Goal: Task Accomplishment & Management: Manage account settings

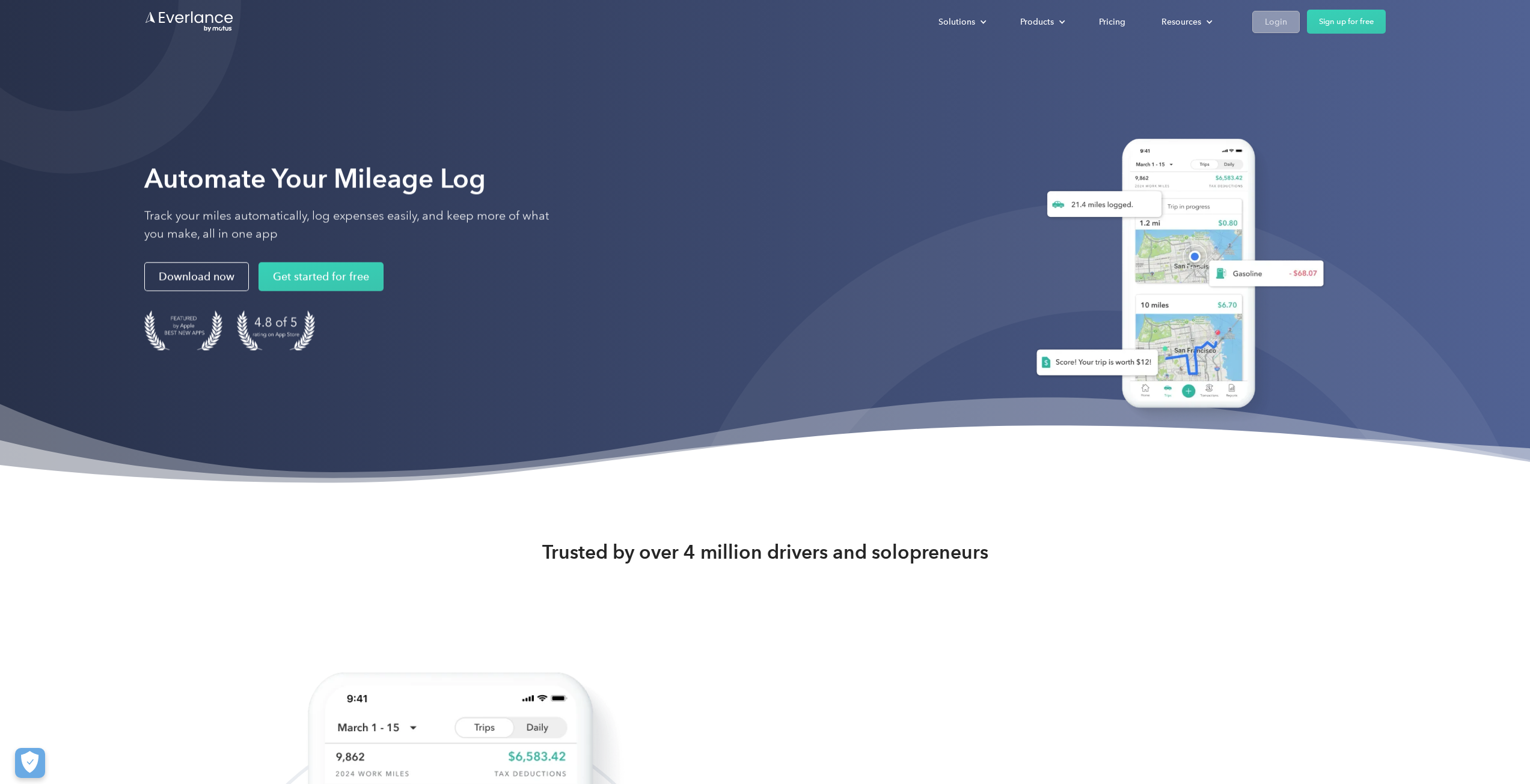
click at [1267, 23] on div "Login" at bounding box center [1276, 22] width 22 height 15
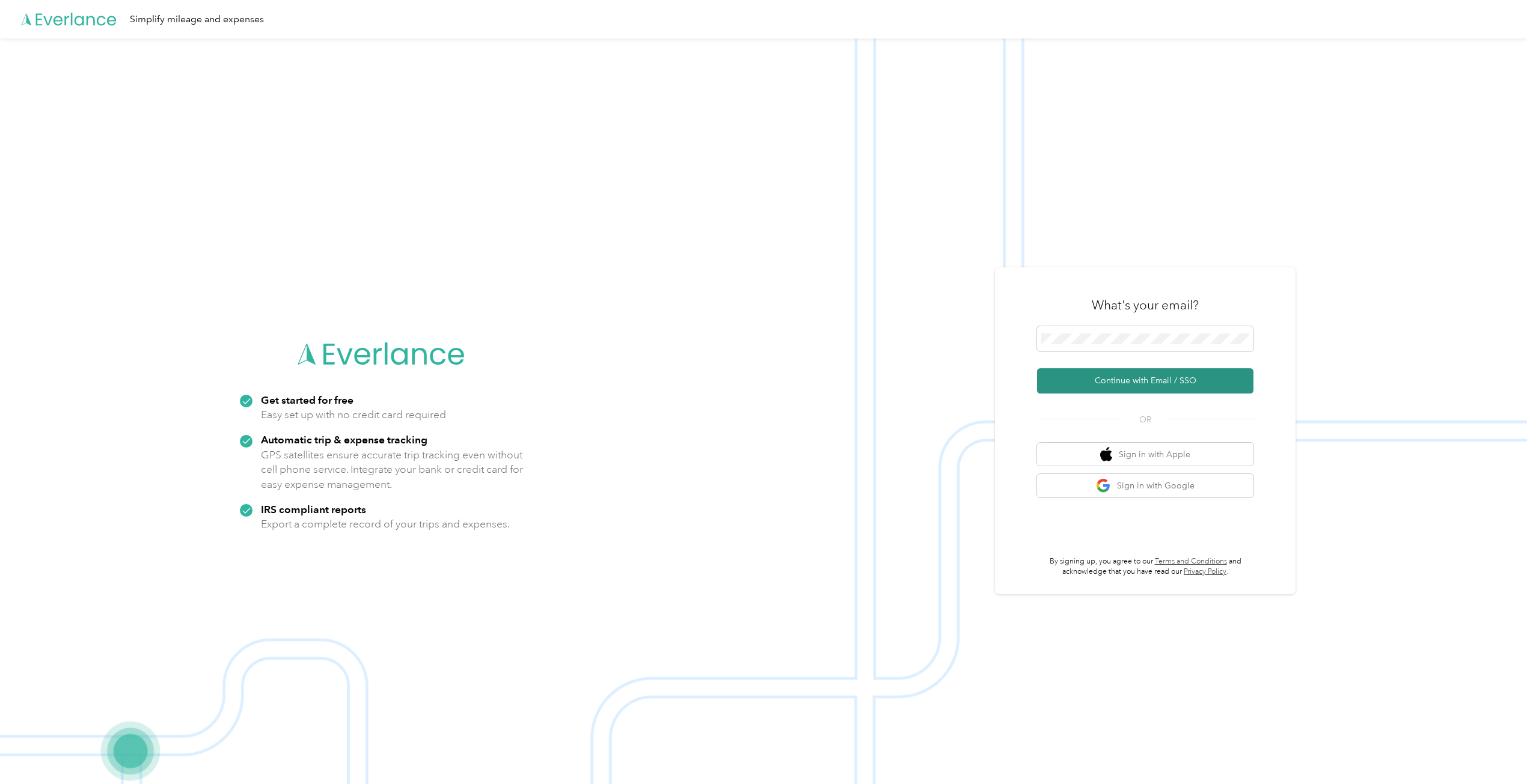
click at [1177, 377] on button "Continue with Email / SSO" at bounding box center [1145, 381] width 217 height 25
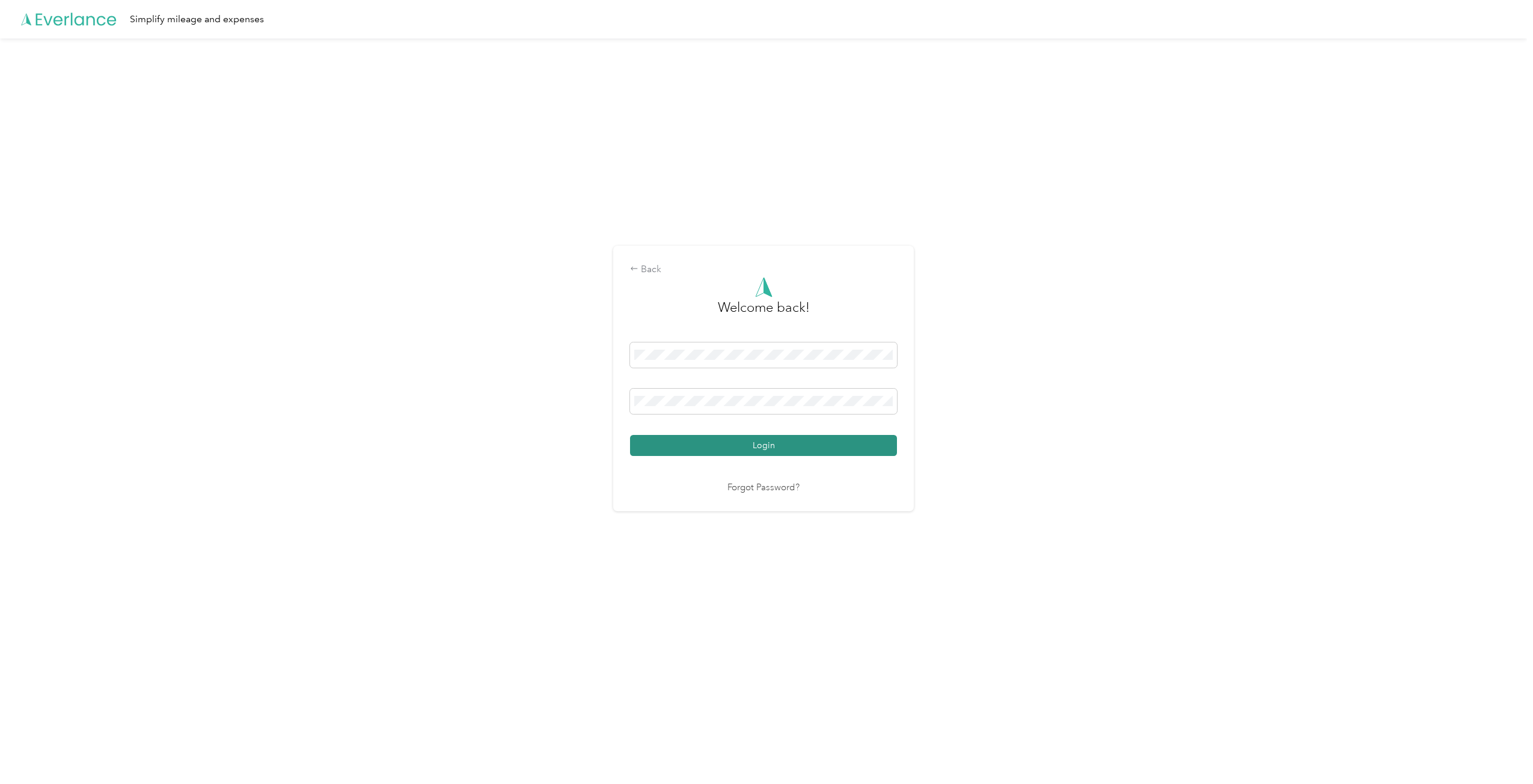
click at [779, 441] on button "Login" at bounding box center [763, 445] width 267 height 21
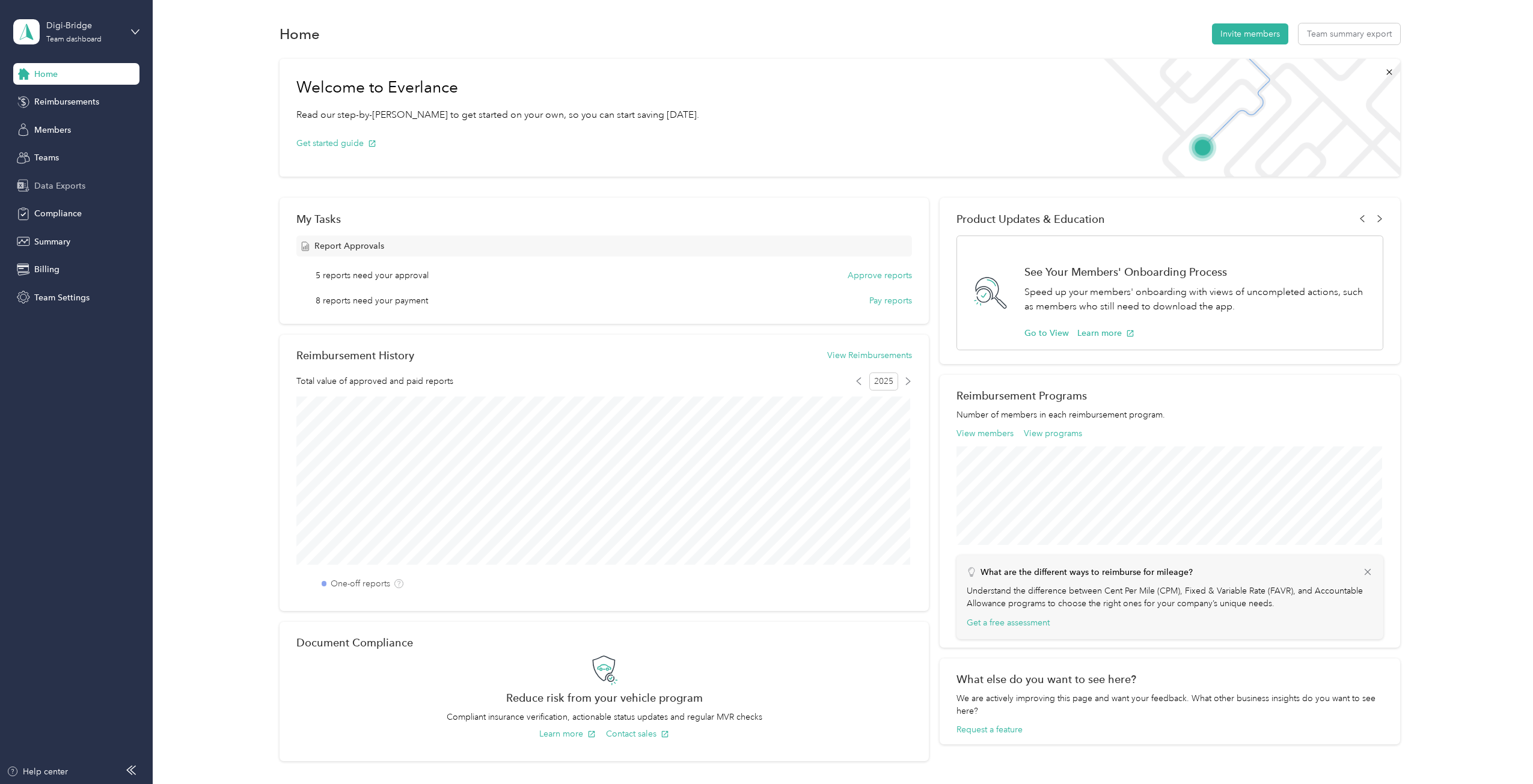
click at [63, 180] on span "Data Exports" at bounding box center [60, 186] width 51 height 13
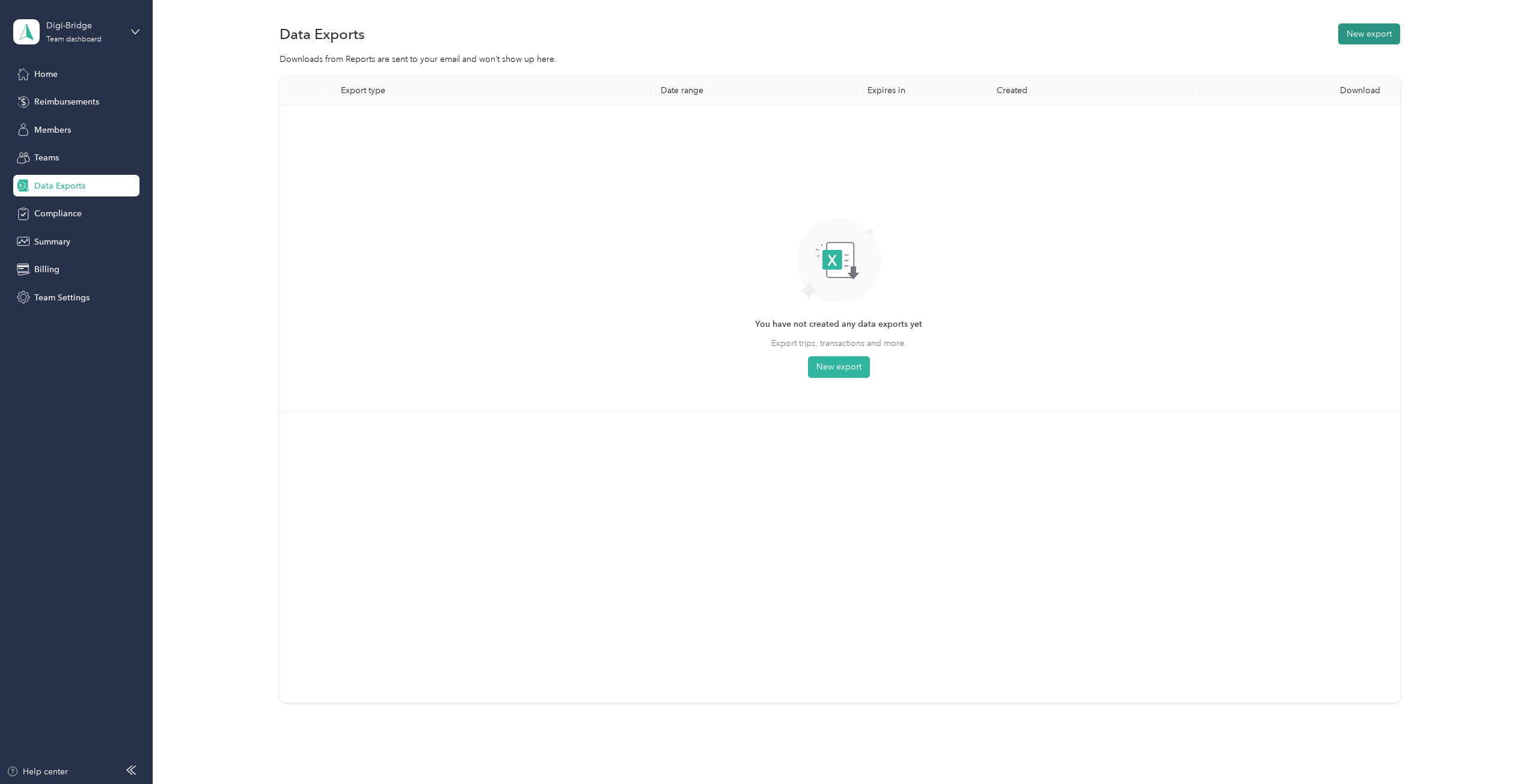
click at [1365, 34] on button "New export" at bounding box center [1369, 34] width 62 height 21
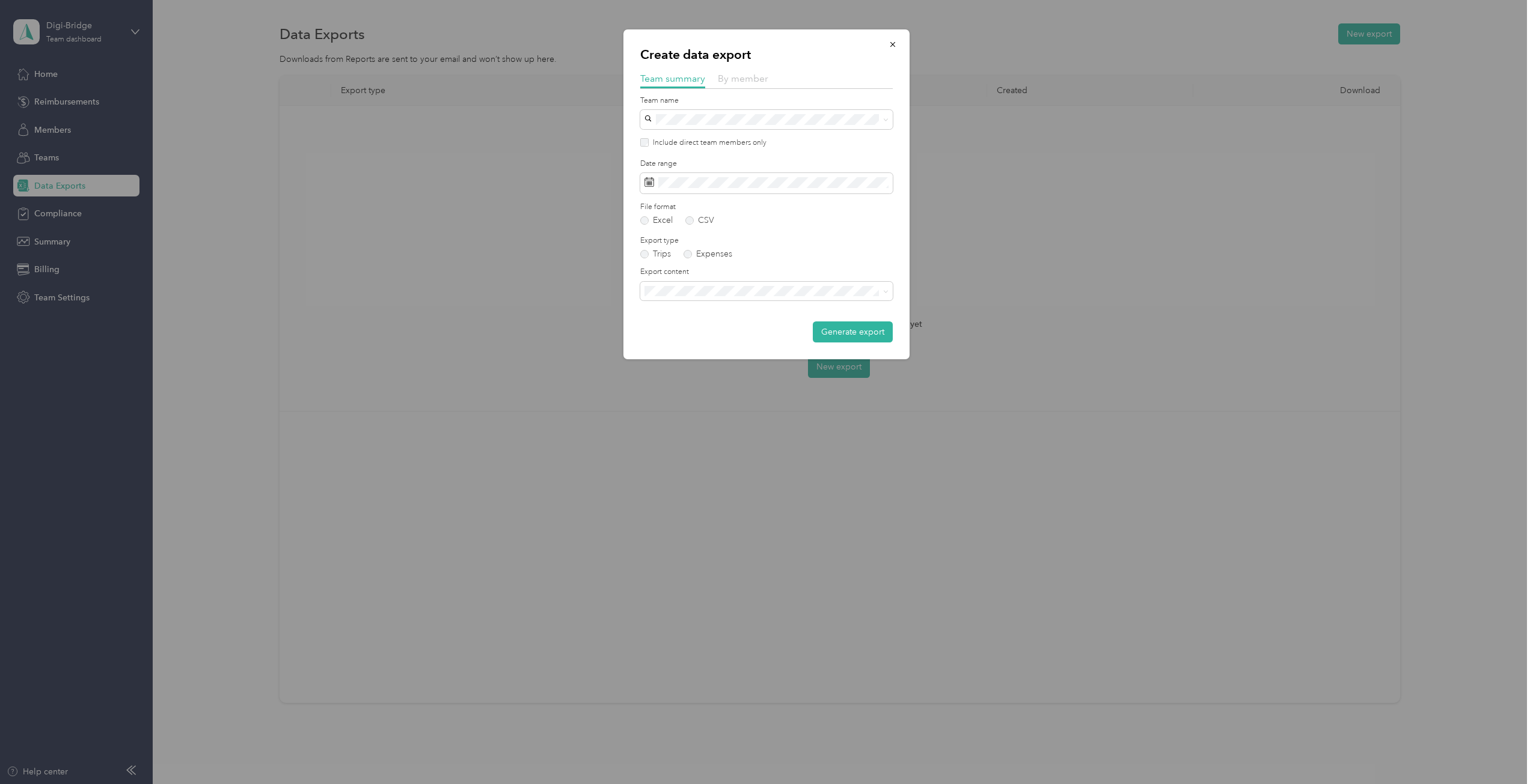
click at [749, 81] on span "By member" at bounding box center [743, 78] width 50 height 11
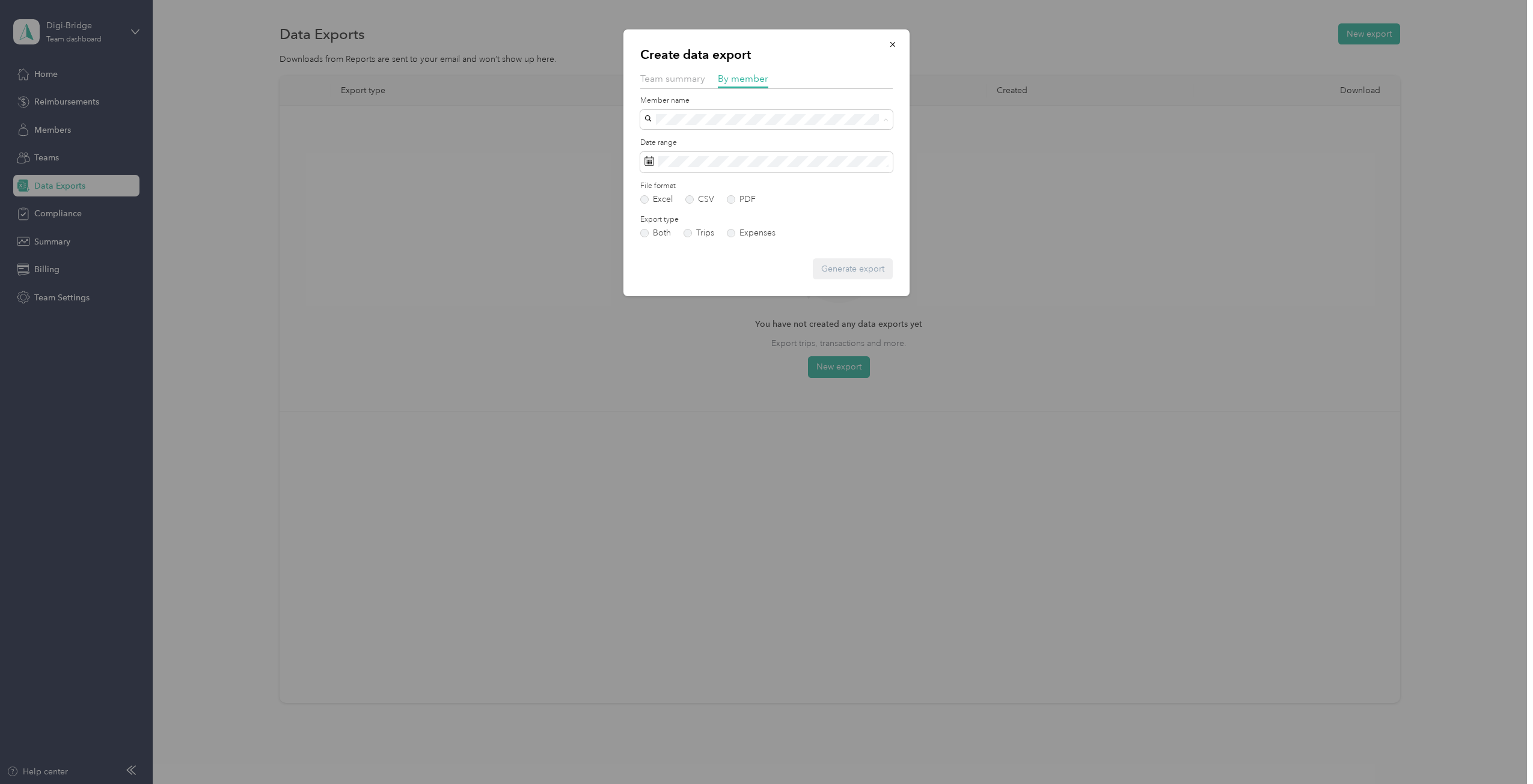
click at [684, 285] on span "[GEOGRAPHIC_DATA]" at bounding box center [692, 287] width 86 height 10
click at [846, 271] on button "Generate export" at bounding box center [852, 269] width 80 height 21
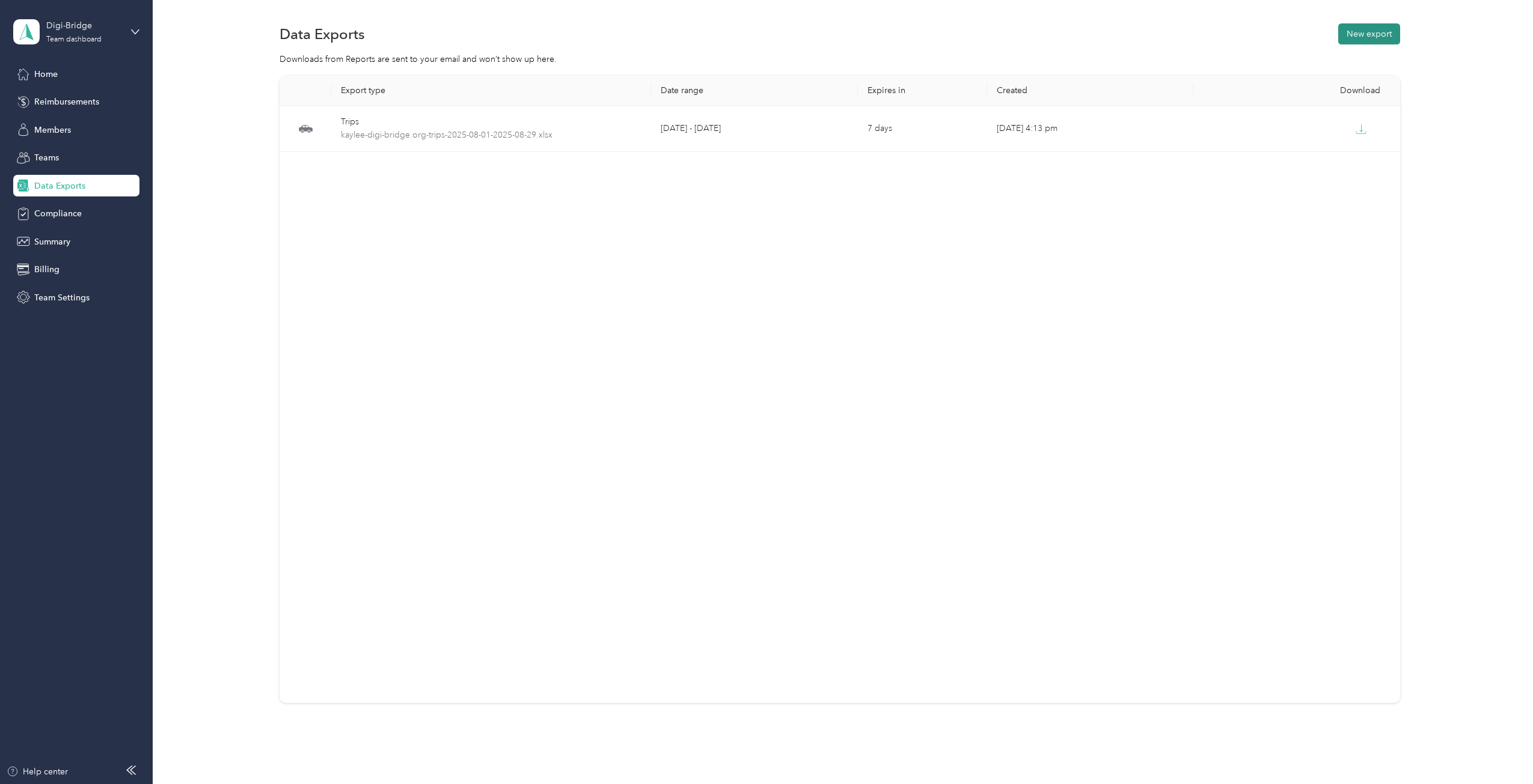
click at [1343, 36] on button "New export" at bounding box center [1369, 34] width 62 height 21
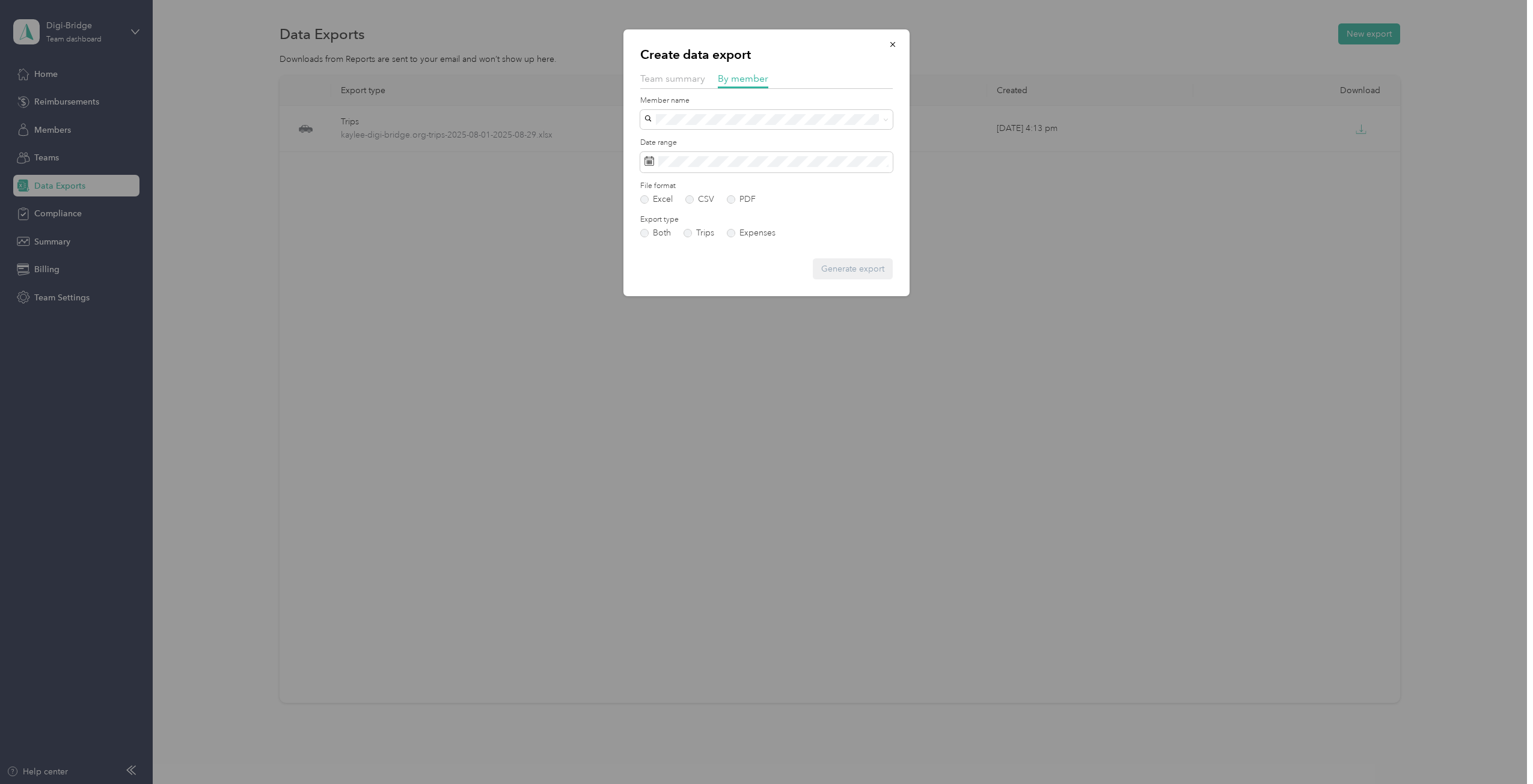
click at [733, 262] on span "[PERSON_NAME][EMAIL_ADDRESS][DOMAIN_NAME]" at bounding box center [753, 267] width 208 height 10
click at [815, 264] on button "Generate export" at bounding box center [852, 269] width 80 height 21
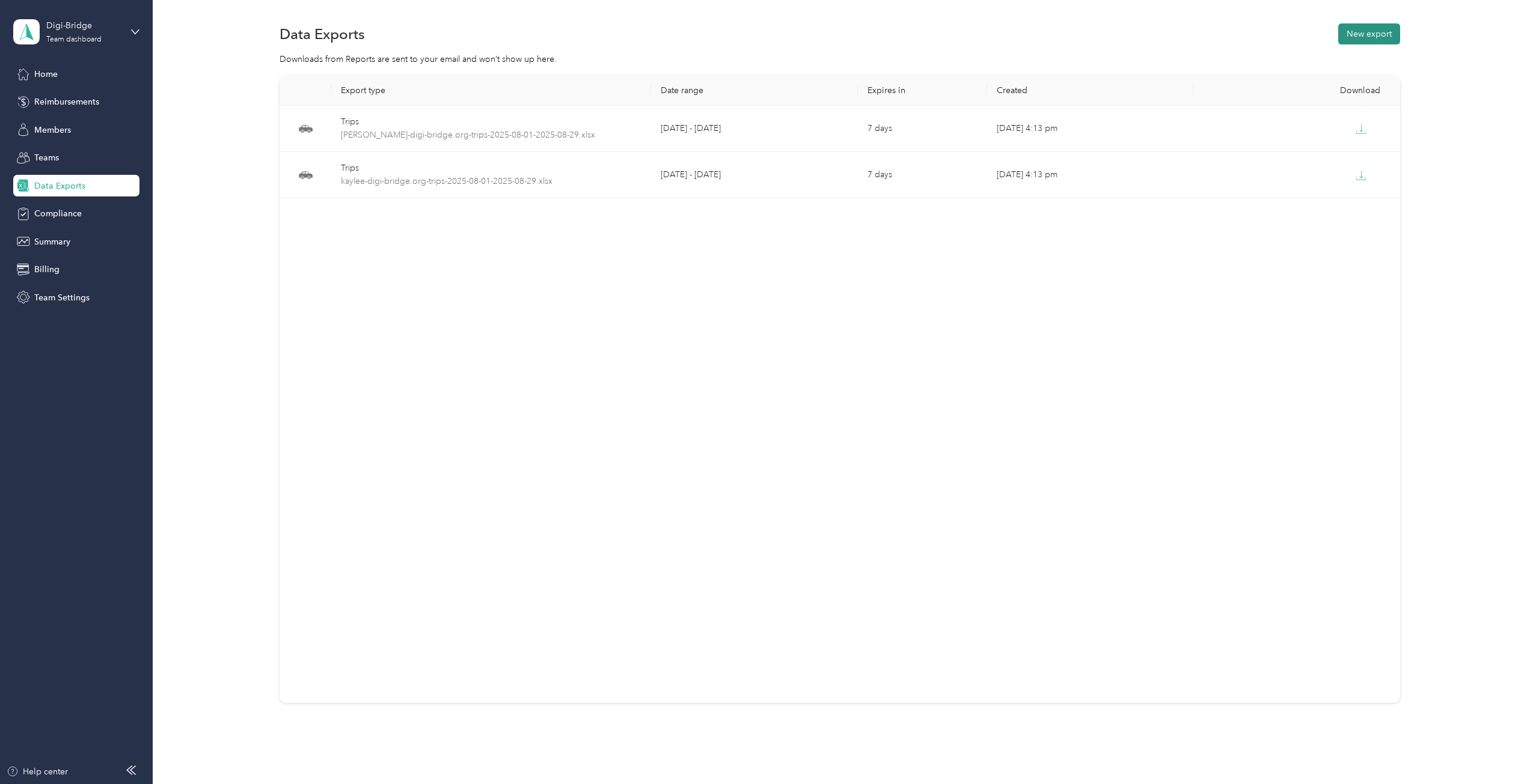
click at [1376, 33] on button "New export" at bounding box center [1369, 34] width 62 height 21
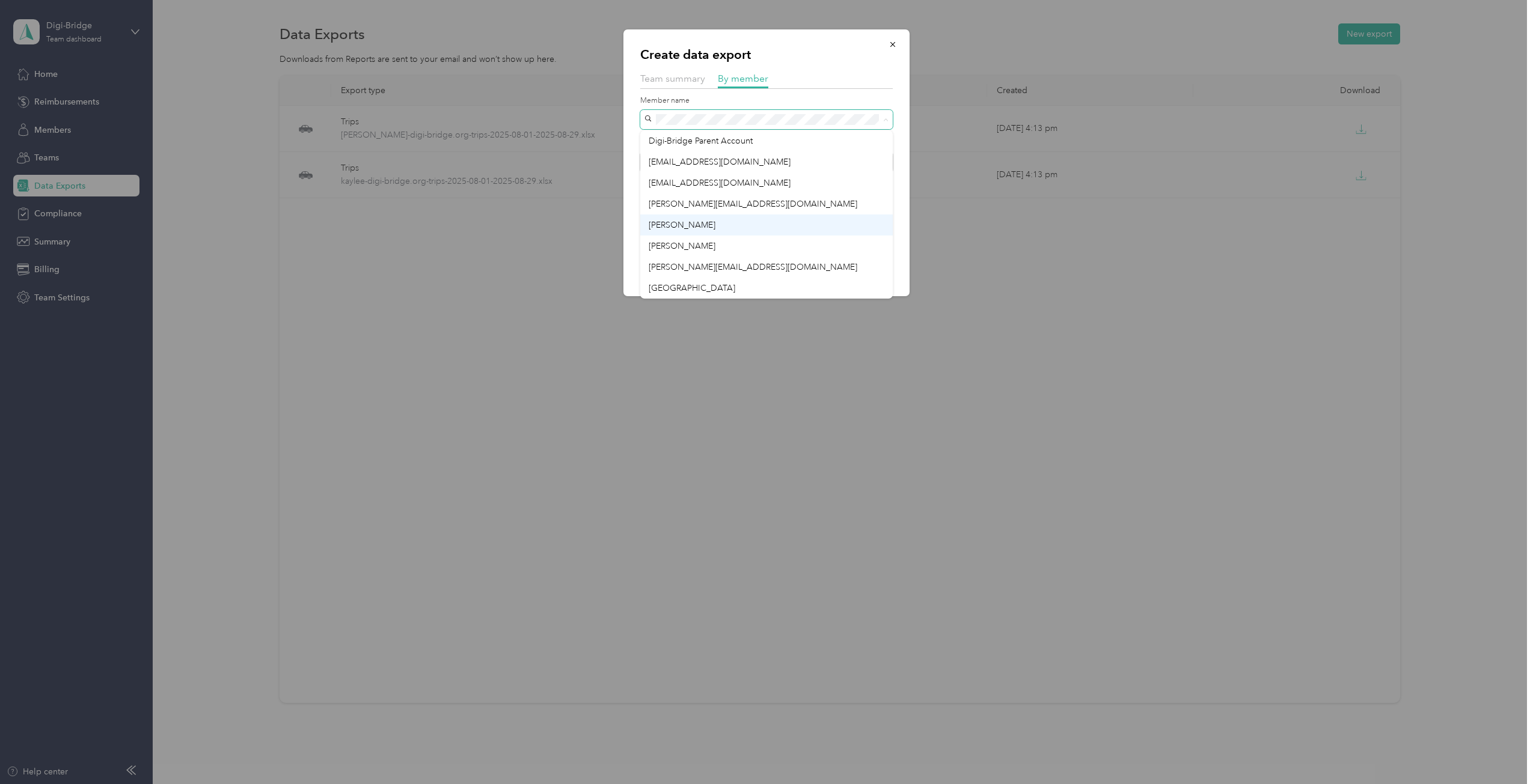
scroll to position [60, 0]
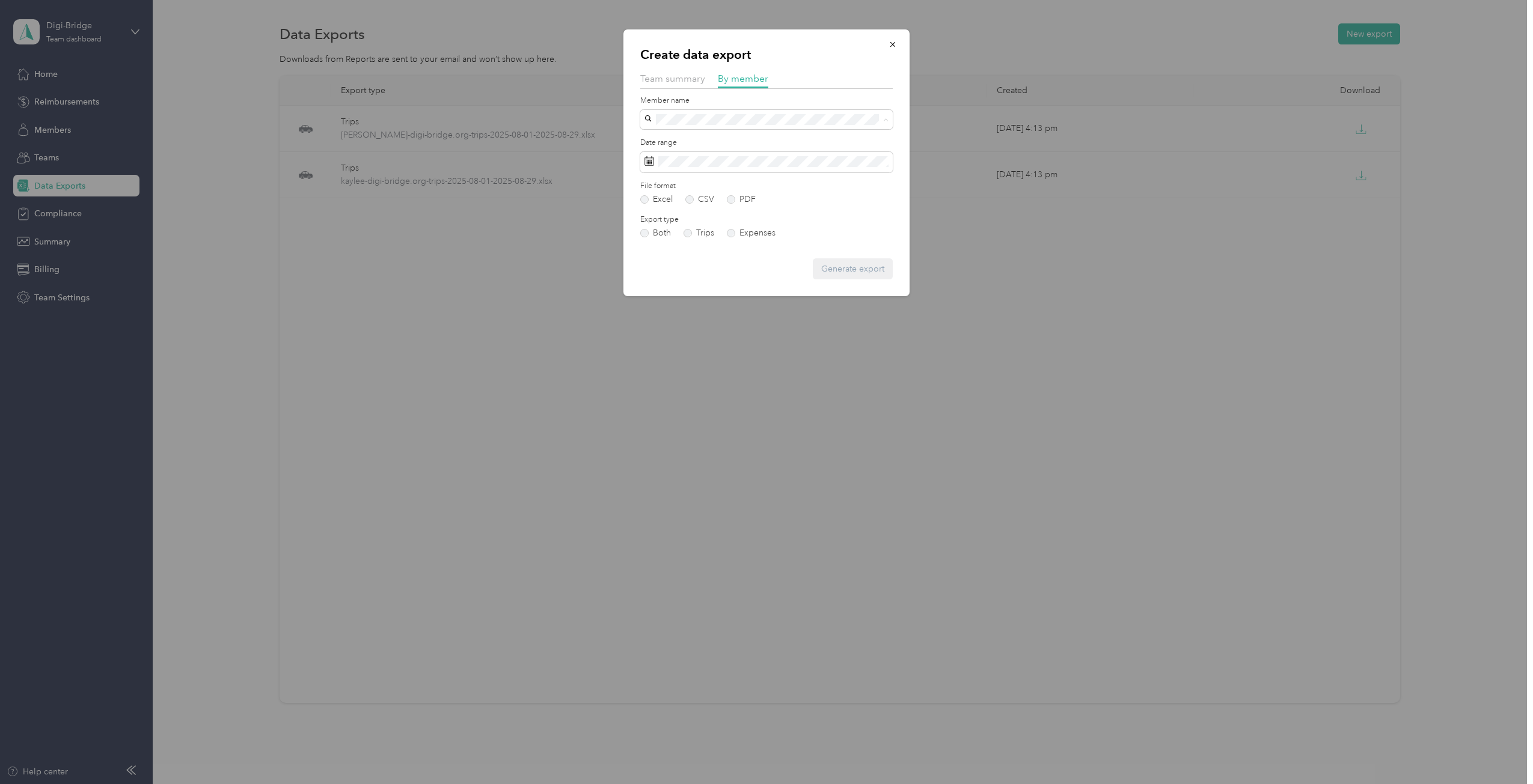
click at [698, 245] on span "[PERSON_NAME][EMAIL_ADDRESS][DOMAIN_NAME]" at bounding box center [753, 249] width 208 height 10
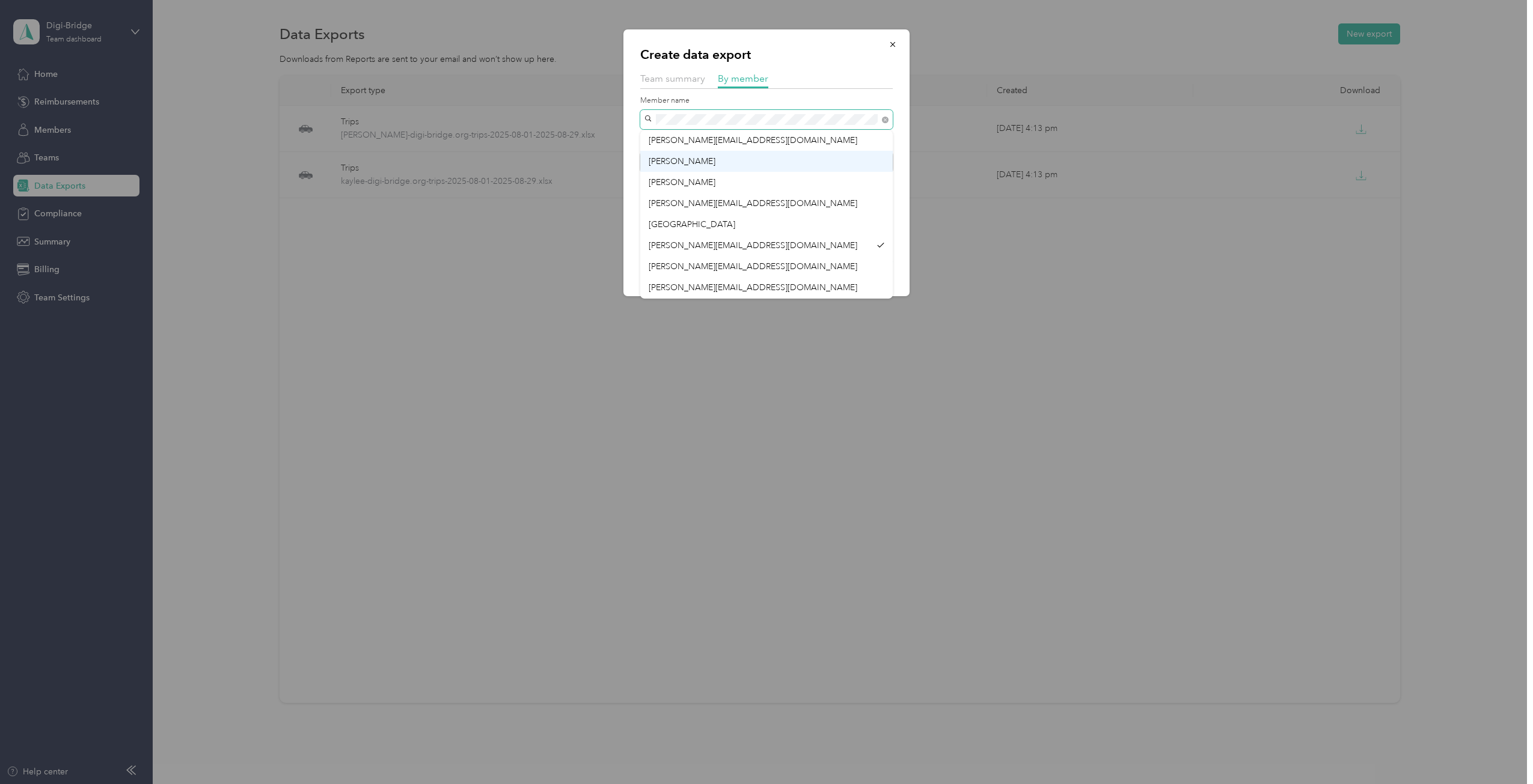
scroll to position [105, 0]
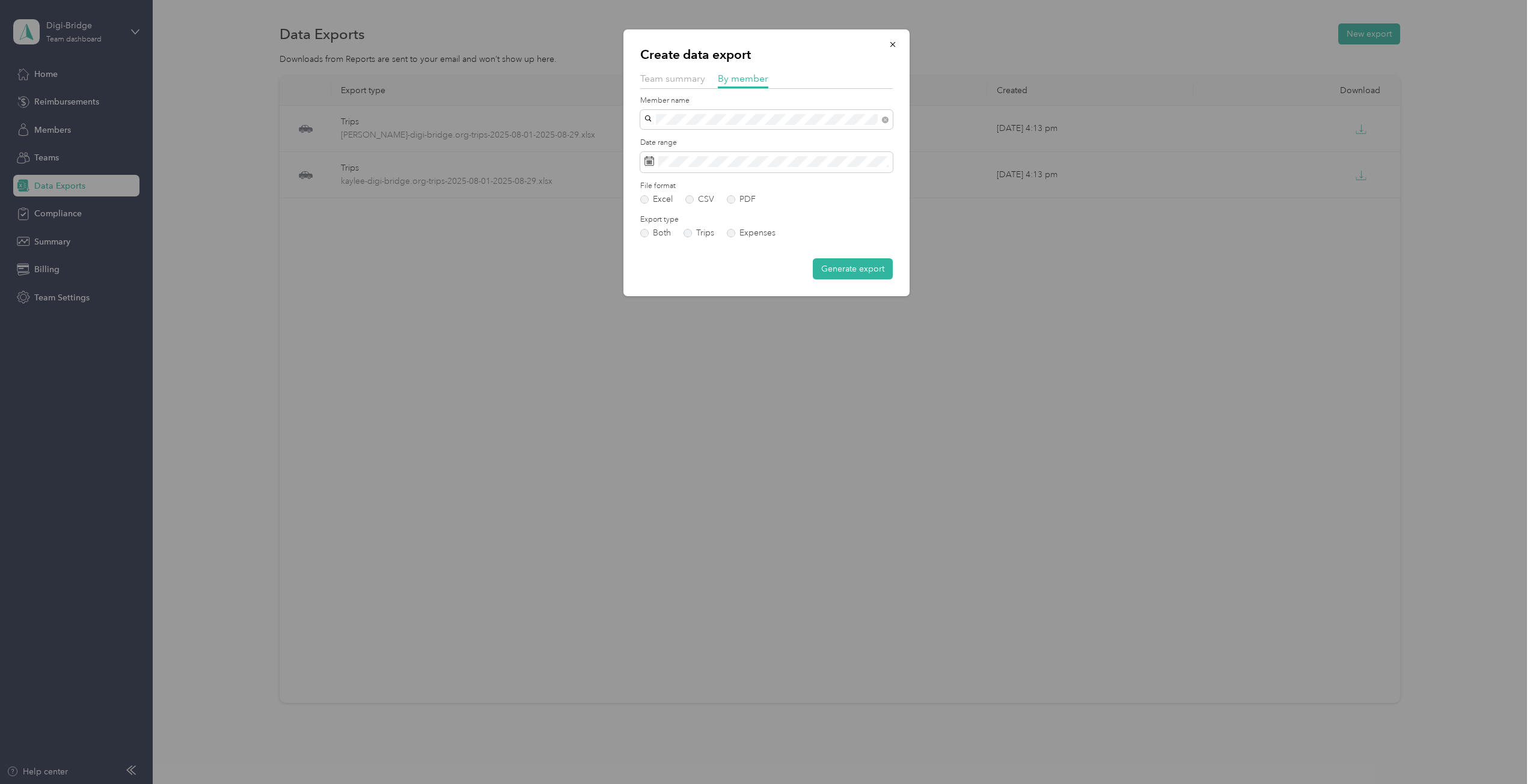
click at [816, 63] on div "Create data export Team summary By member Member name Date range File format Ex…" at bounding box center [766, 163] width 286 height 267
click at [835, 271] on button "Generate export" at bounding box center [852, 269] width 80 height 21
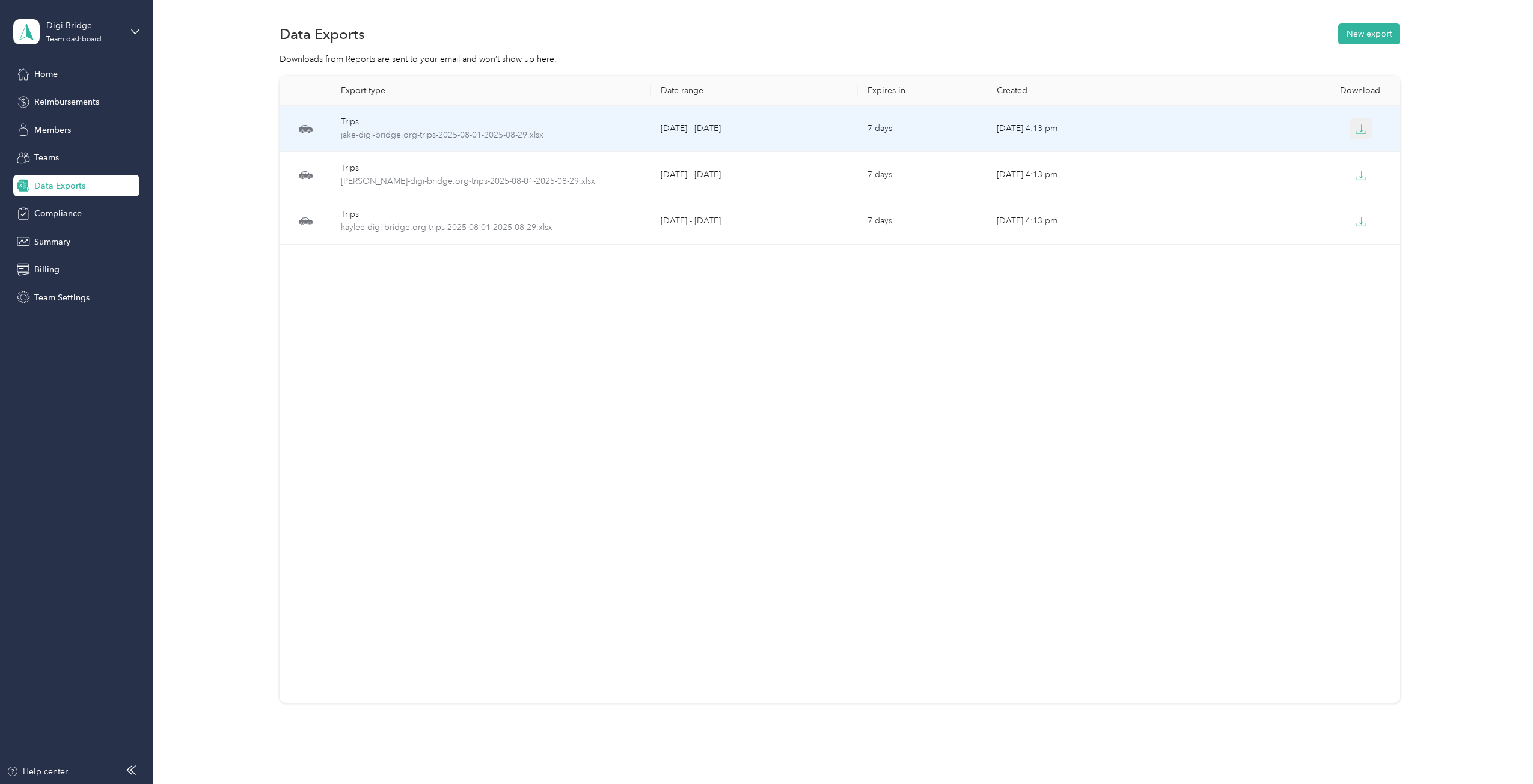
click at [1367, 129] on button "button" at bounding box center [1361, 129] width 21 height 21
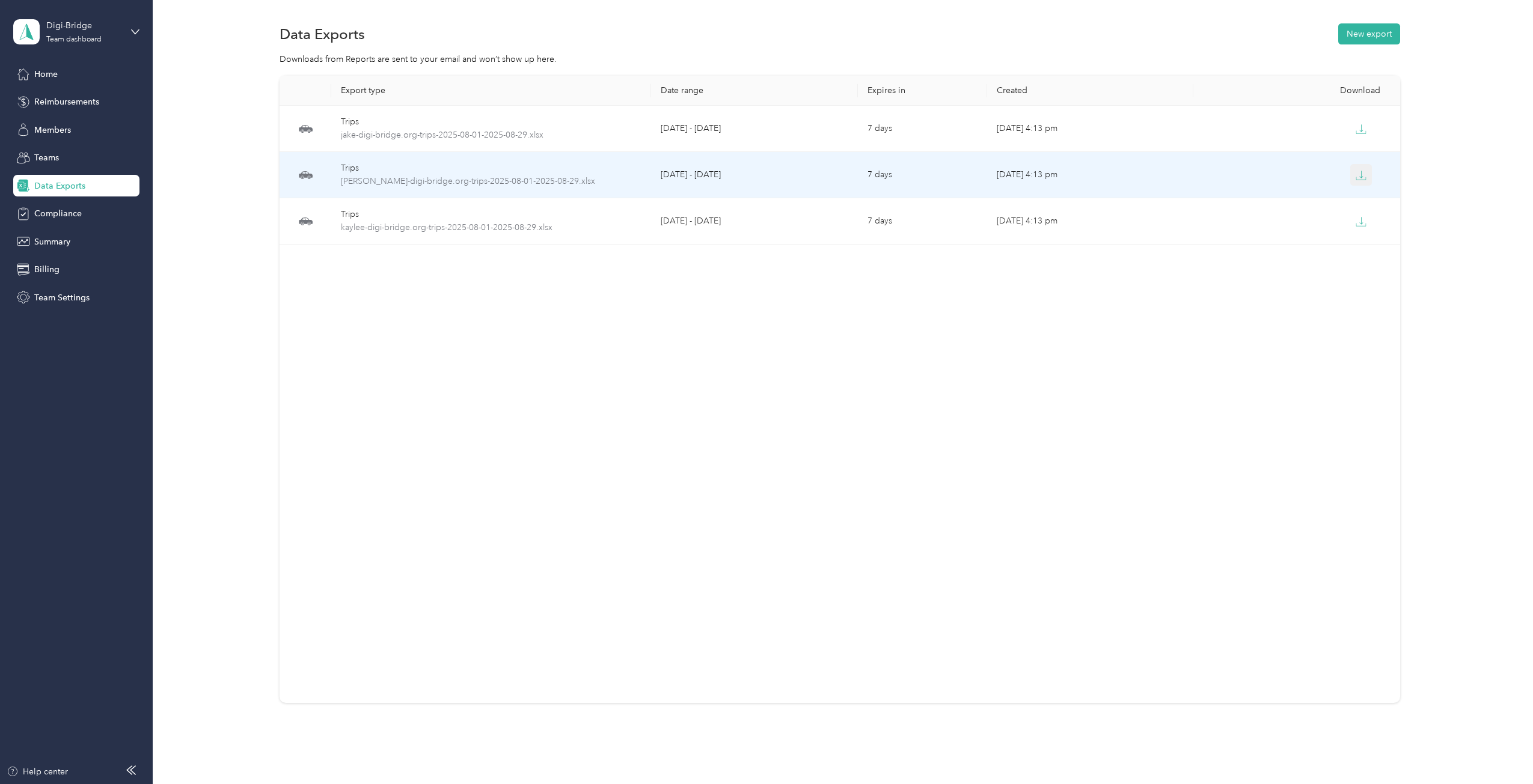
click at [1357, 178] on icon "button" at bounding box center [1361, 176] width 11 height 11
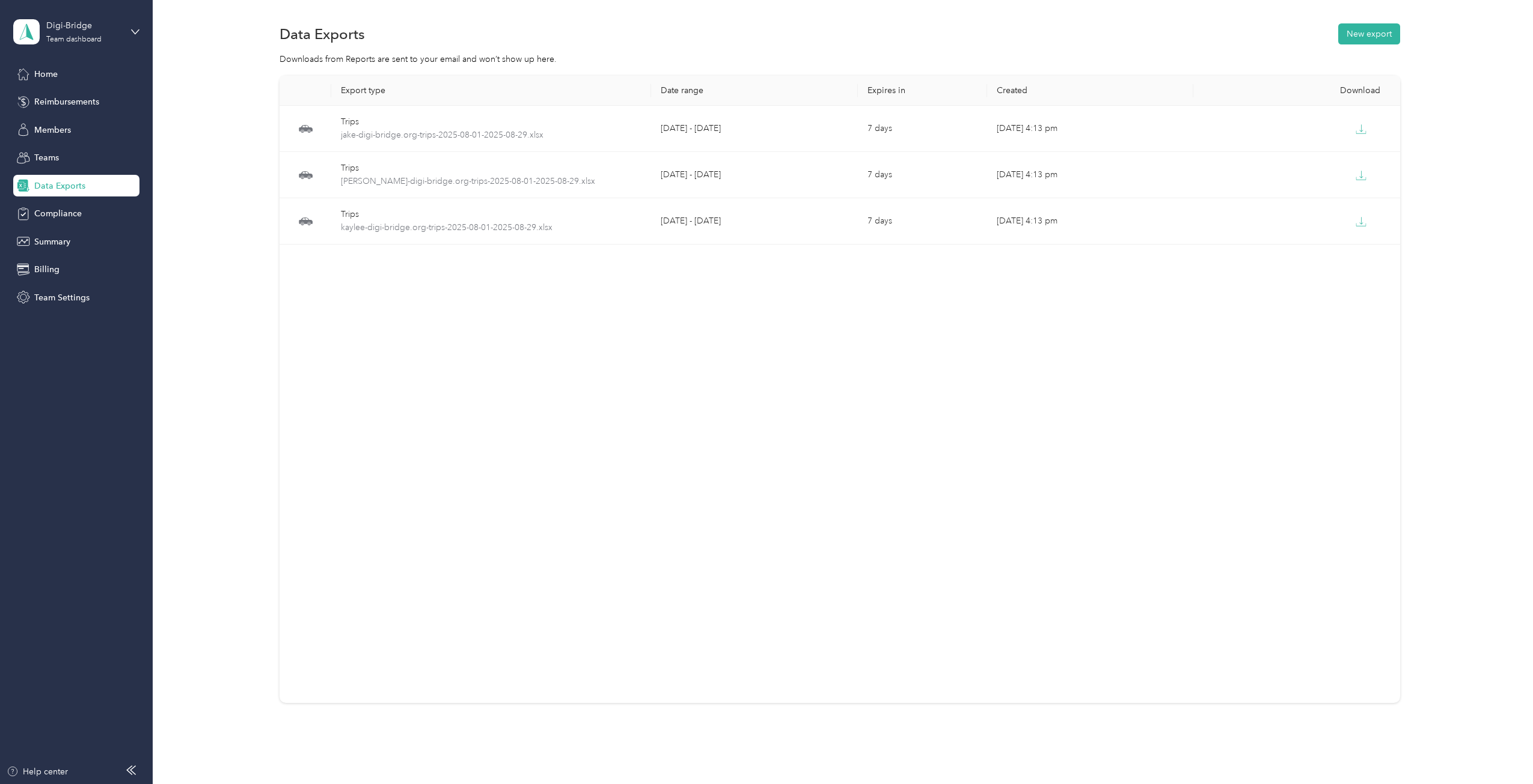
drag, startPoint x: 1180, startPoint y: 432, endPoint x: 1189, endPoint y: 411, distance: 22.8
click at [1180, 432] on div "Export type Date range Expires in Created Download Trips jake-digi-bridge.org-t…" at bounding box center [840, 389] width 1121 height 627
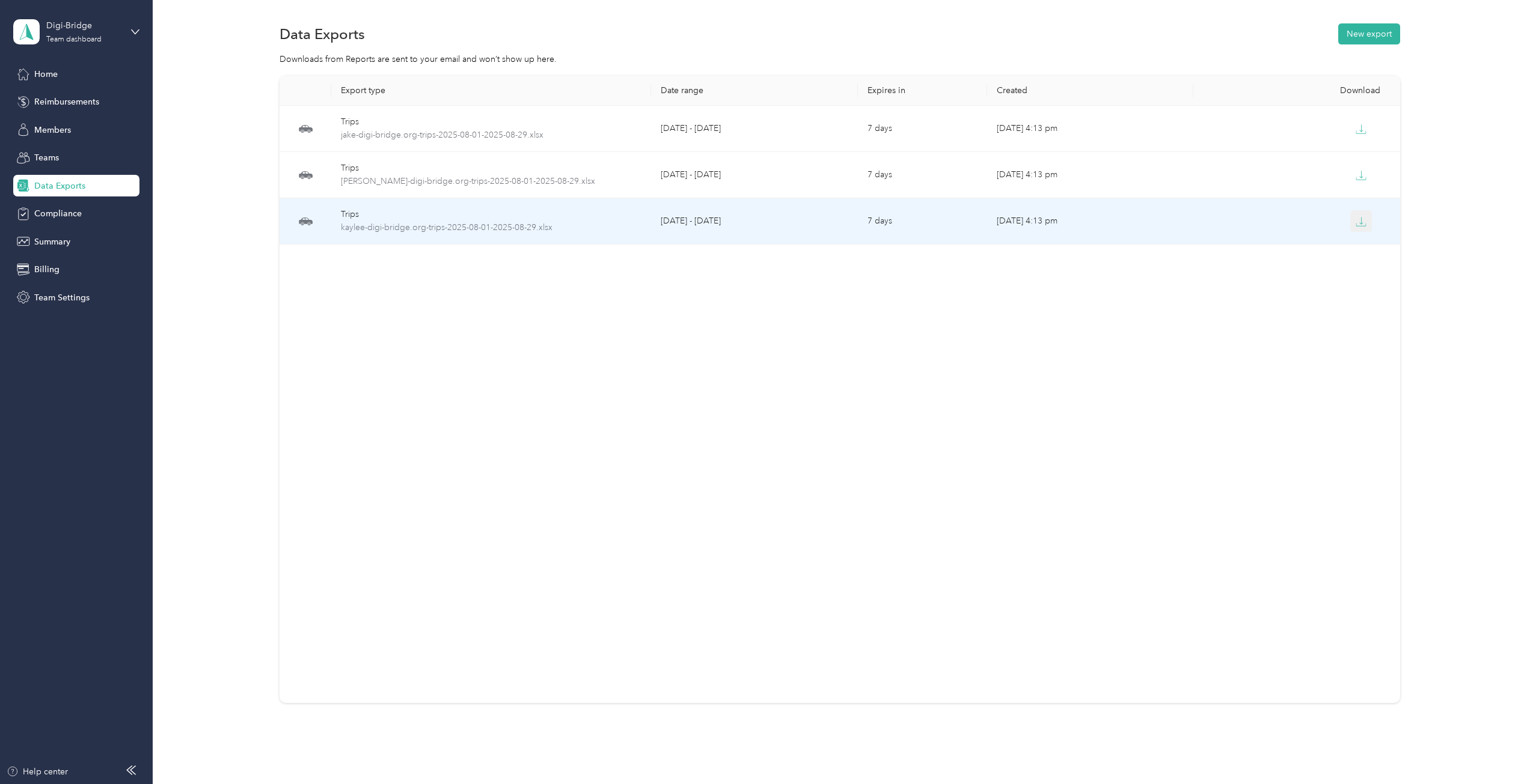
click at [1355, 227] on button "button" at bounding box center [1361, 221] width 21 height 21
